Goal: Information Seeking & Learning: Learn about a topic

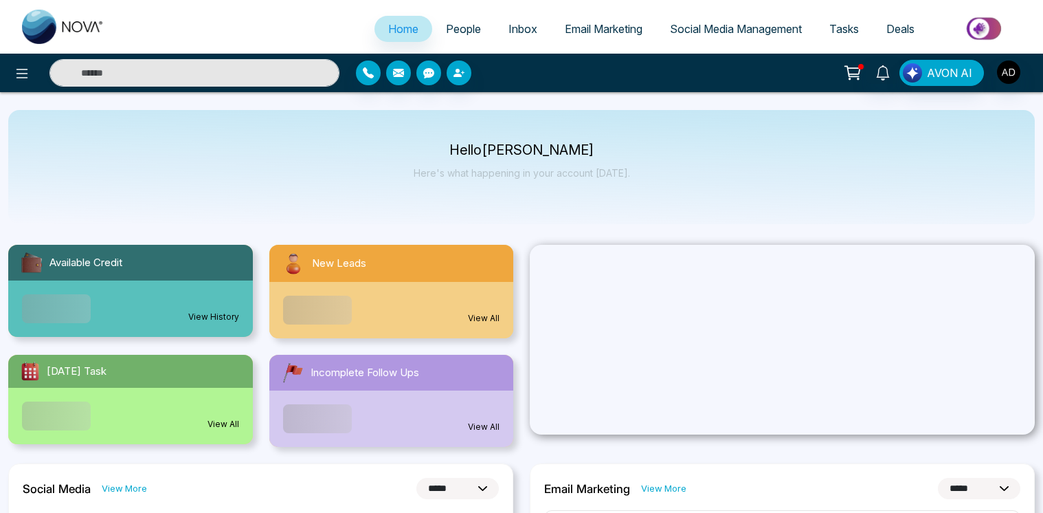
select select "*"
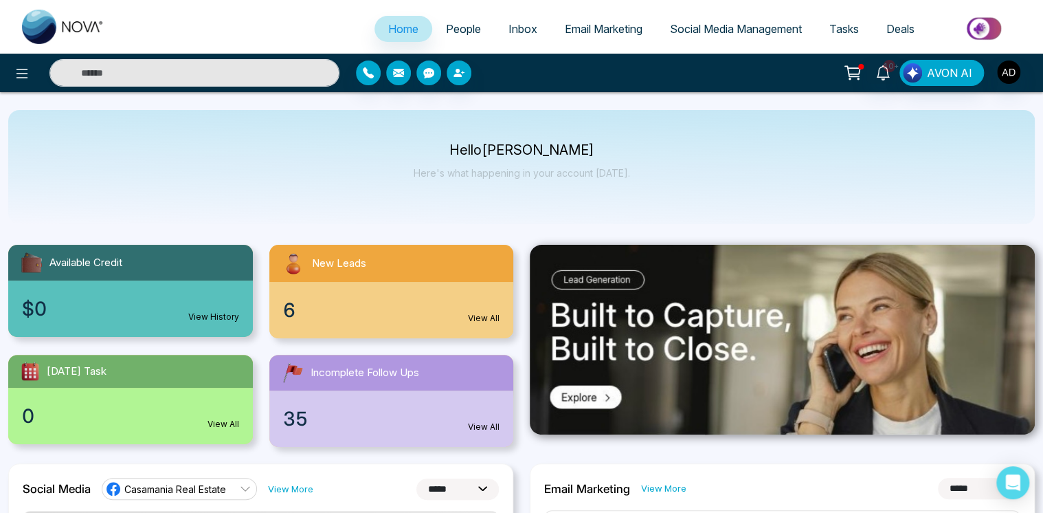
click at [446, 27] on span "People" at bounding box center [463, 29] width 35 height 14
click at [457, 29] on span "People" at bounding box center [463, 29] width 35 height 14
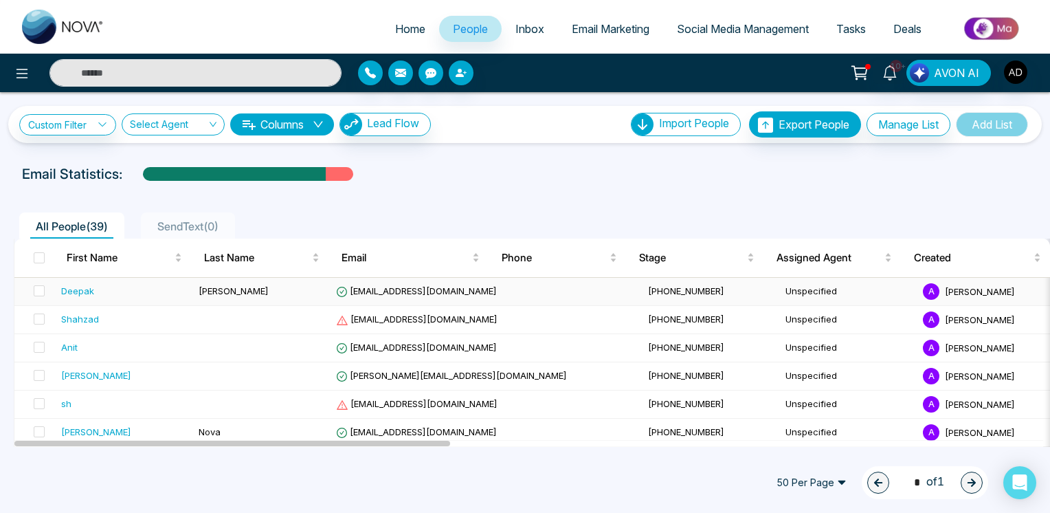
click at [388, 290] on span "[EMAIL_ADDRESS][DOMAIN_NAME]" at bounding box center [416, 290] width 161 height 11
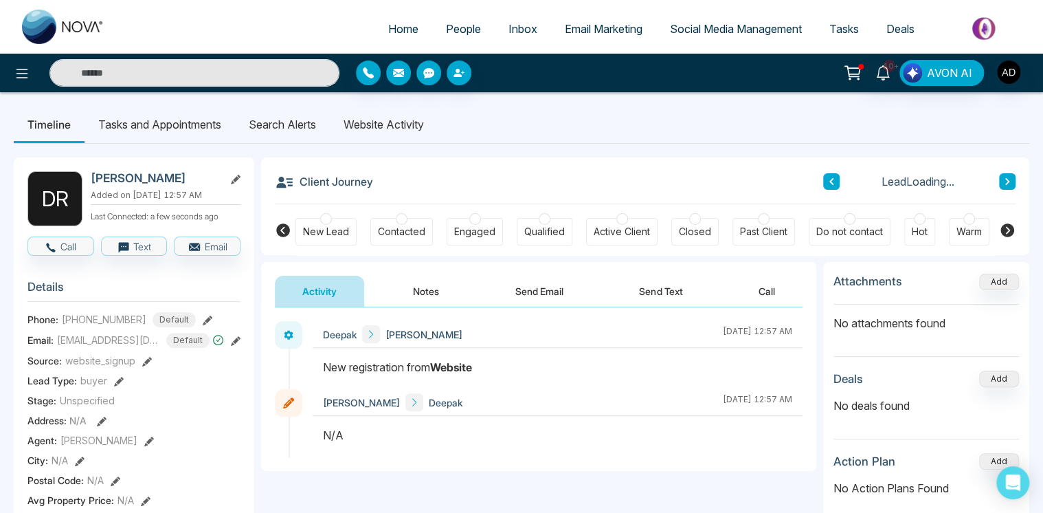
click at [381, 120] on li "Website Activity" at bounding box center [384, 124] width 108 height 37
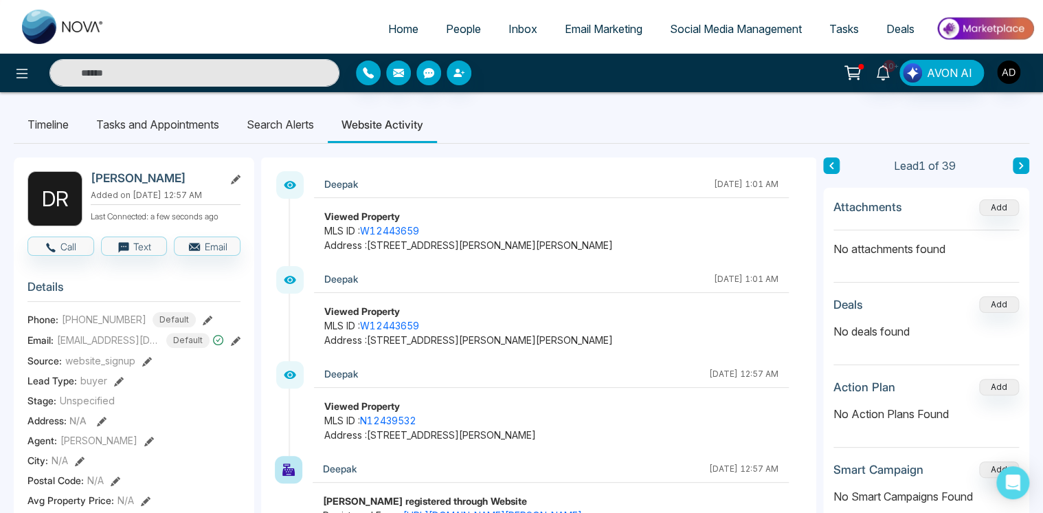
click at [1014, 161] on div "Lead 1 of 39" at bounding box center [926, 165] width 206 height 16
click at [1015, 161] on button at bounding box center [1021, 165] width 16 height 16
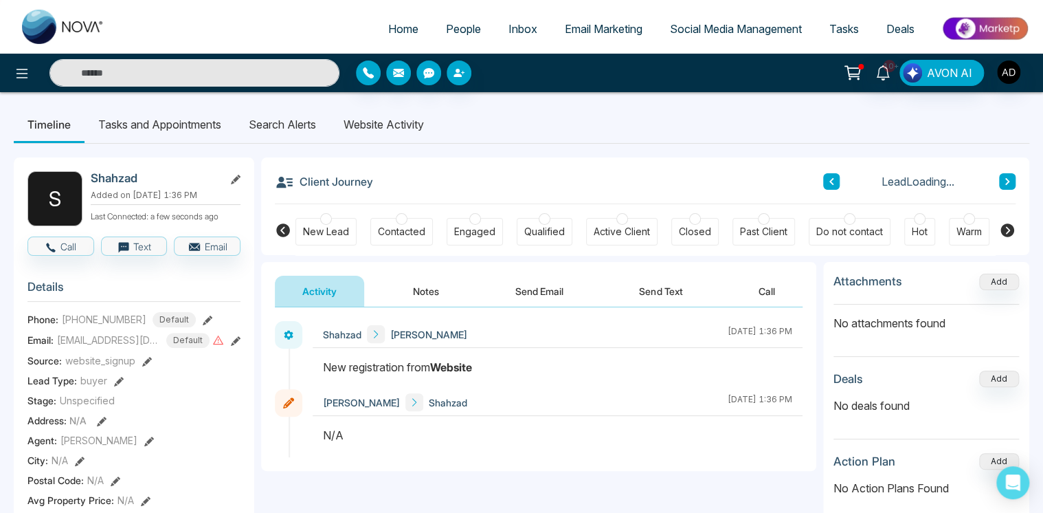
click at [400, 120] on li "Website Activity" at bounding box center [384, 124] width 108 height 37
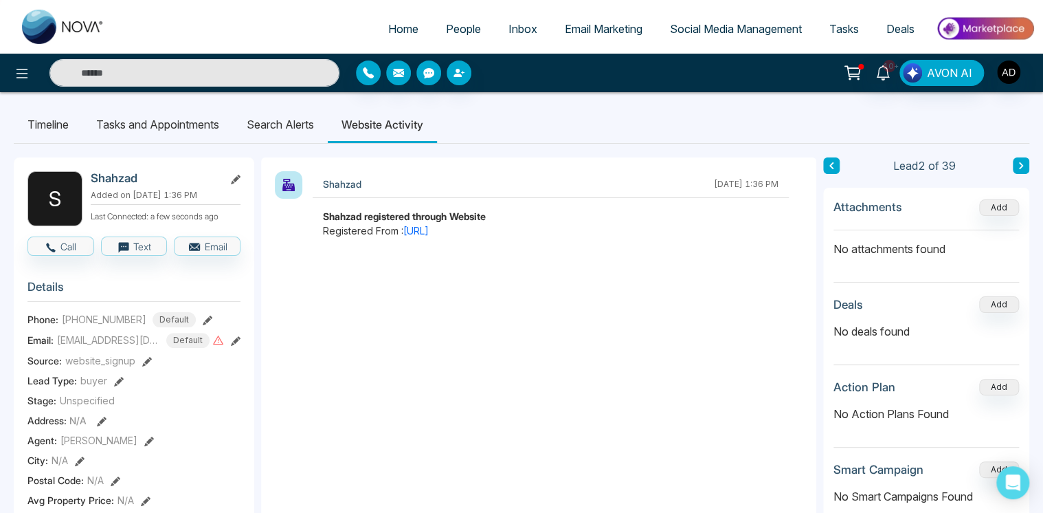
click at [1028, 165] on button at bounding box center [1021, 165] width 16 height 16
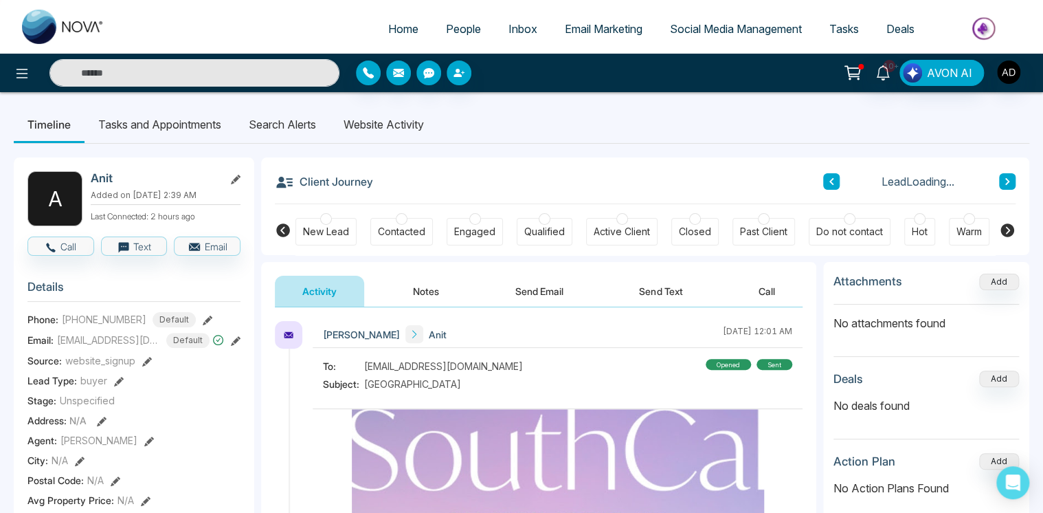
click at [361, 122] on li "Website Activity" at bounding box center [384, 124] width 108 height 37
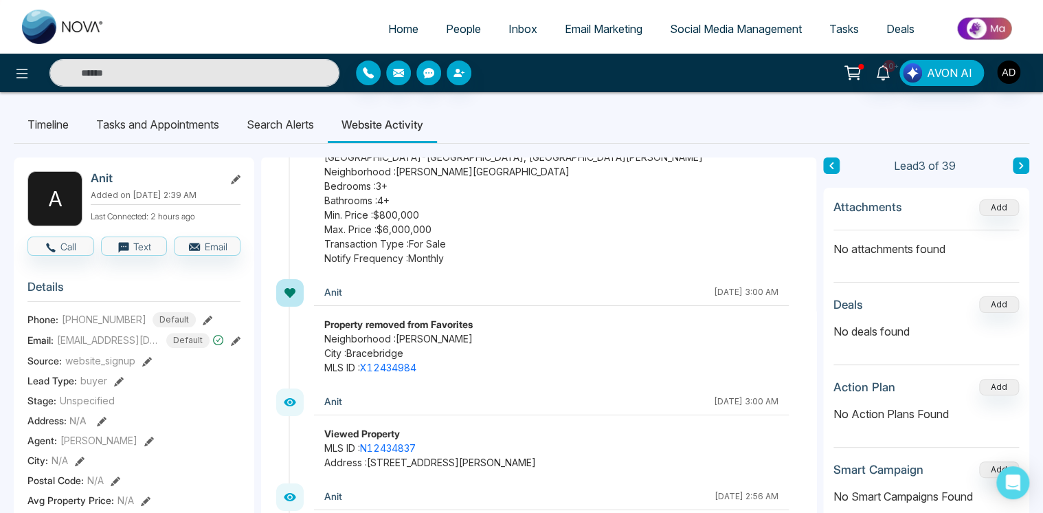
click at [1022, 161] on icon at bounding box center [1021, 165] width 7 height 8
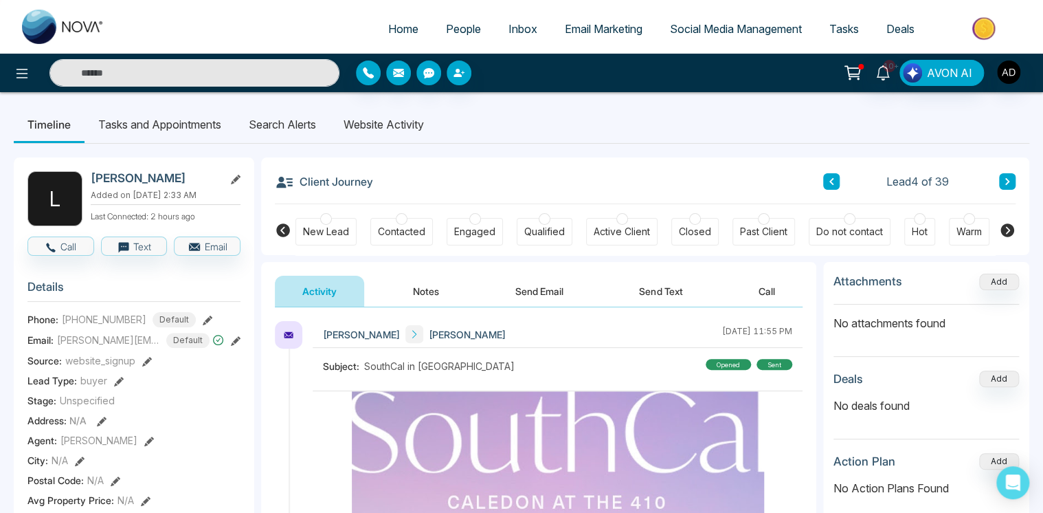
click at [407, 128] on li "Website Activity" at bounding box center [384, 124] width 108 height 37
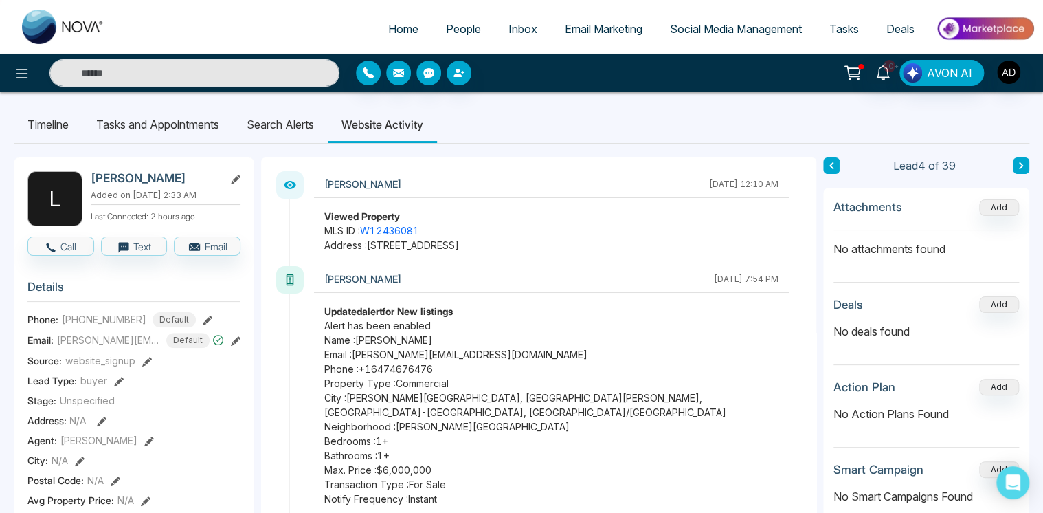
click at [1018, 165] on icon at bounding box center [1021, 165] width 7 height 8
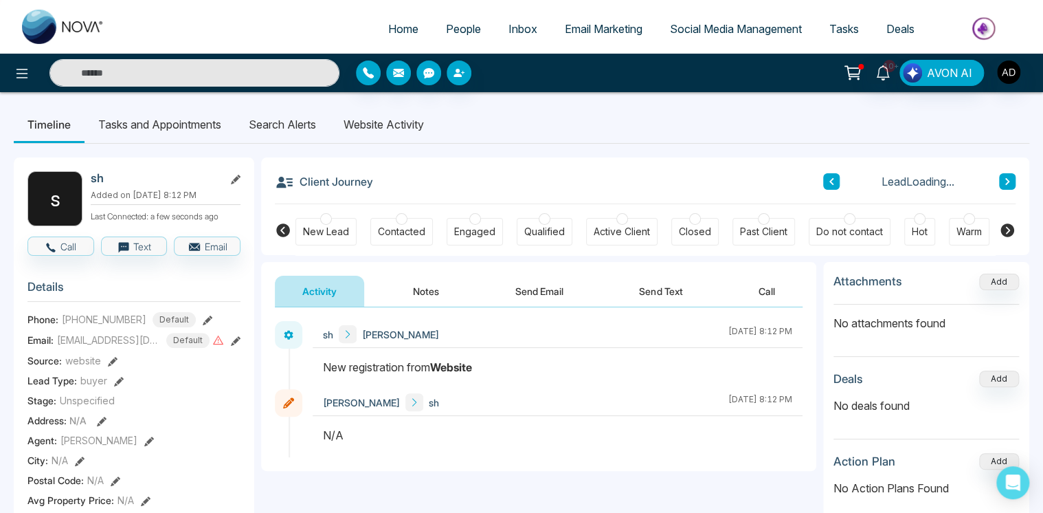
click at [406, 125] on li "Website Activity" at bounding box center [384, 124] width 108 height 37
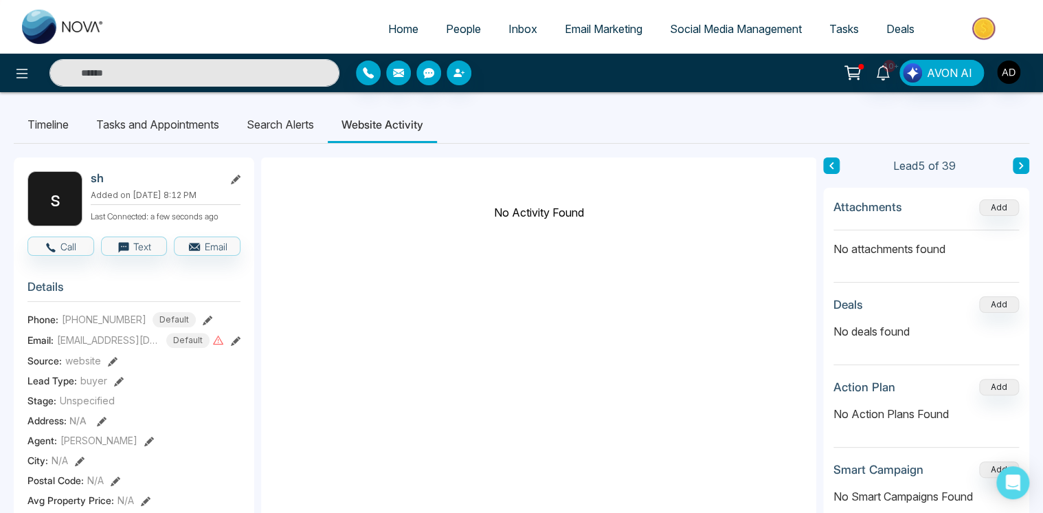
click at [1023, 168] on icon at bounding box center [1021, 165] width 7 height 8
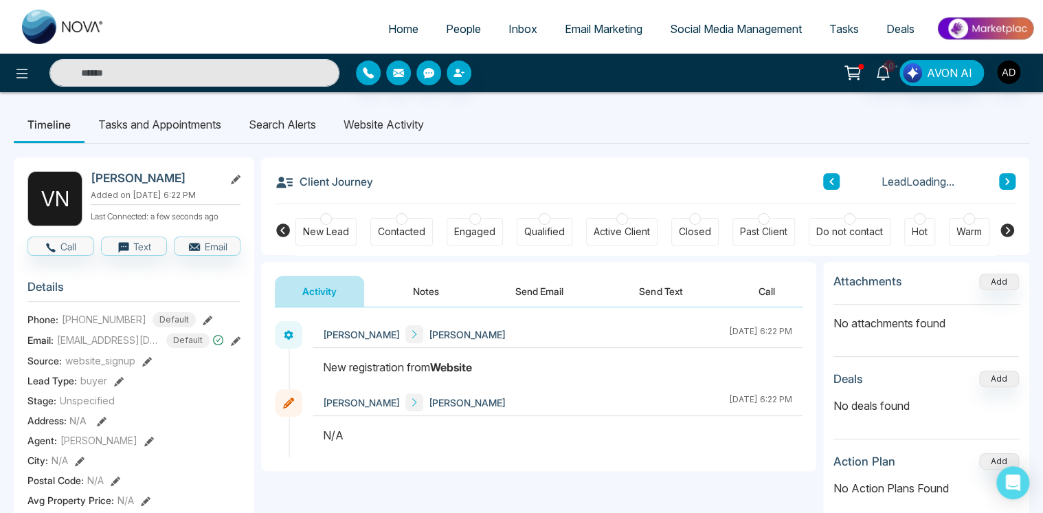
click at [390, 120] on li "Website Activity" at bounding box center [384, 124] width 108 height 37
